Goal: Information Seeking & Learning: Find specific fact

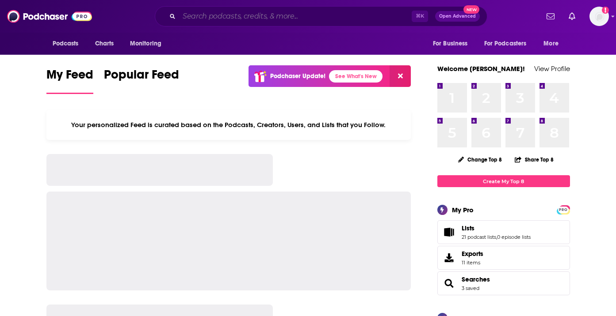
click at [222, 15] on input "Search podcasts, credits, & more..." at bounding box center [295, 16] width 232 height 14
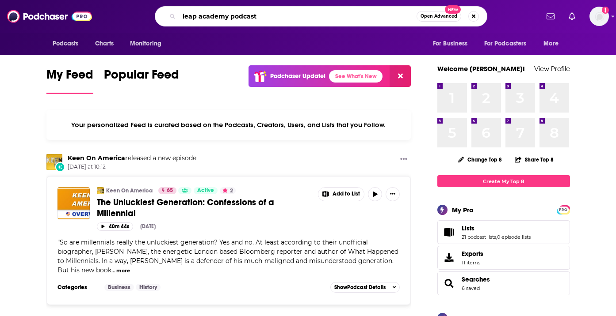
type input "leap academy podcast"
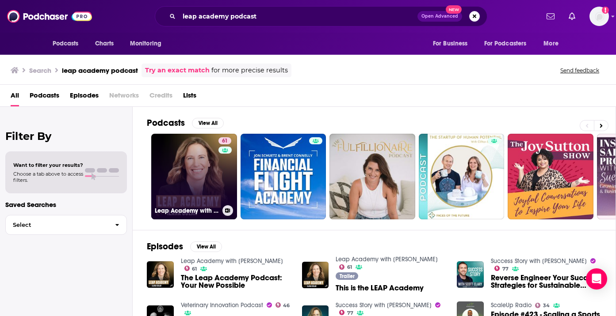
click at [187, 179] on link "61 Leap Academy with [PERSON_NAME]" at bounding box center [194, 177] width 86 height 86
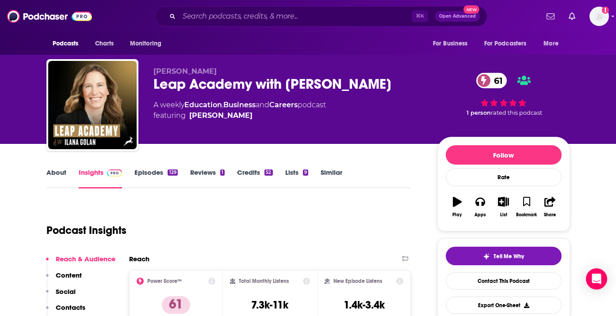
scroll to position [95, 0]
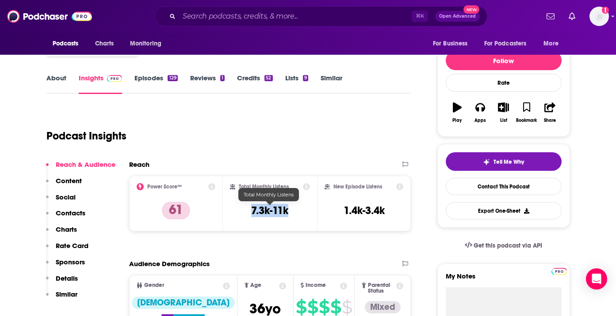
drag, startPoint x: 291, startPoint y: 210, endPoint x: 251, endPoint y: 210, distance: 40.2
click at [251, 210] on div "Total Monthly Listens 7.3k-11k" at bounding box center [270, 203] width 80 height 41
copy h3 "7.3k-11k"
